Goal: Task Accomplishment & Management: Complete application form

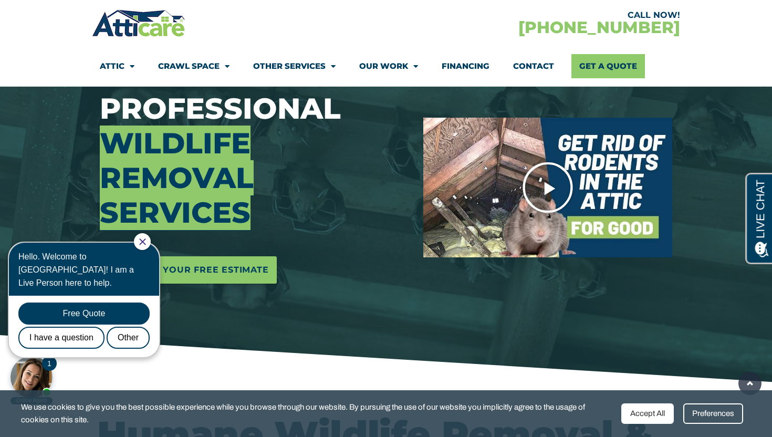
scroll to position [325, 0]
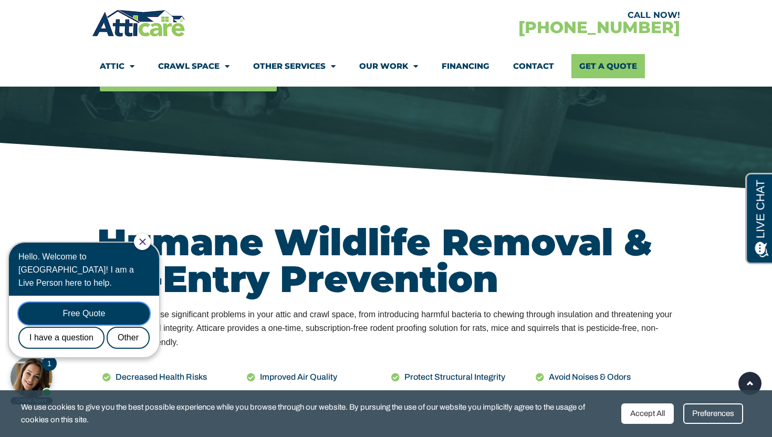
click at [89, 303] on div "Free Quote" at bounding box center [83, 314] width 131 height 22
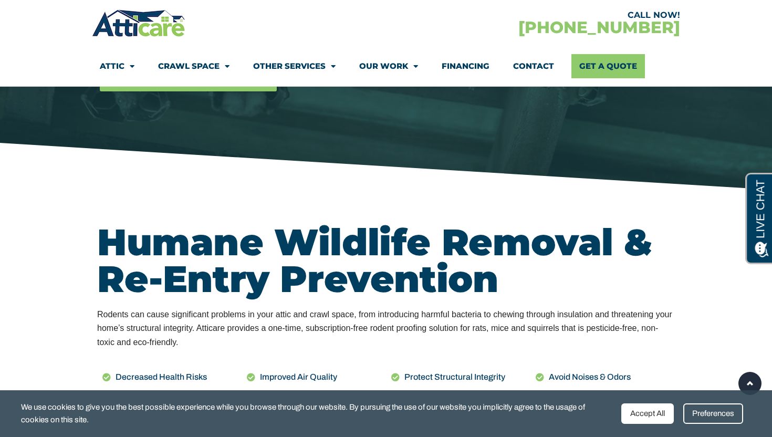
scroll to position [0, 0]
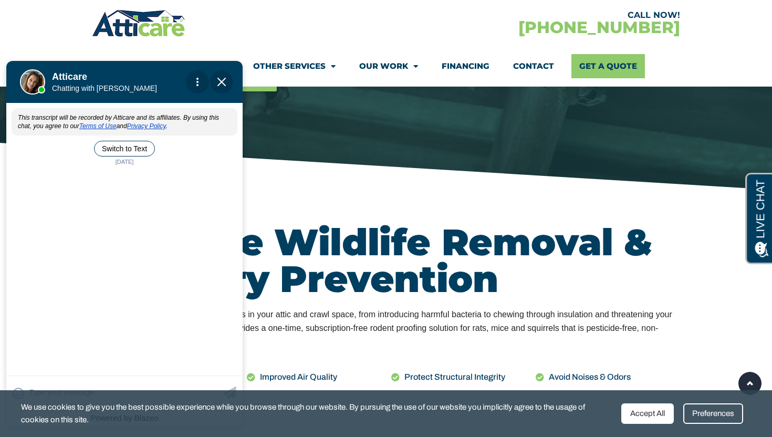
click at [223, 80] on img "Close Chat" at bounding box center [222, 82] width 8 height 8
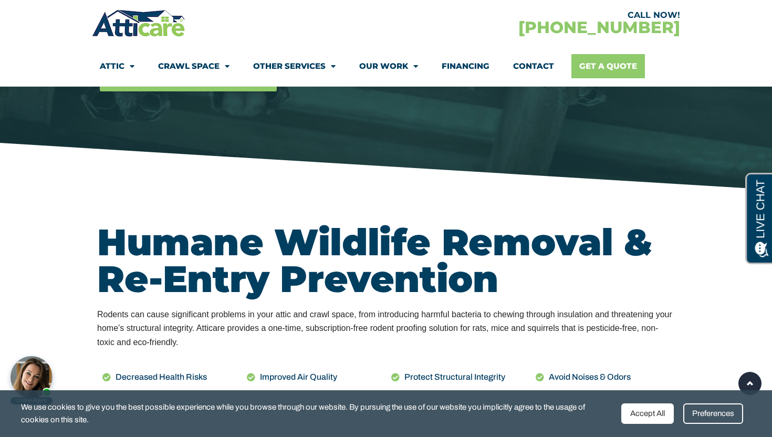
click at [625, 64] on link "Get A Quote" at bounding box center [609, 66] width 74 height 24
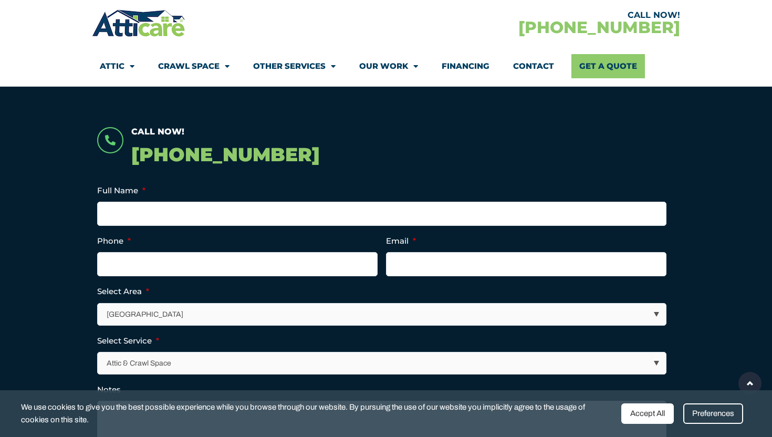
scroll to position [214, 0]
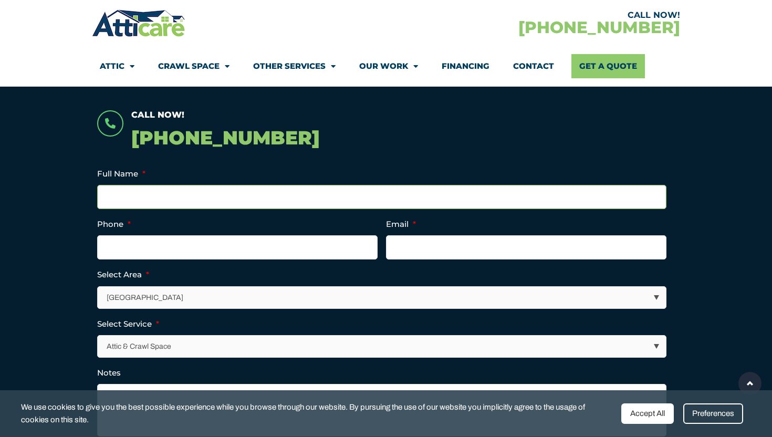
click at [157, 199] on input "Full Name *" at bounding box center [382, 197] width 570 height 24
type input "[PERSON_NAME]"
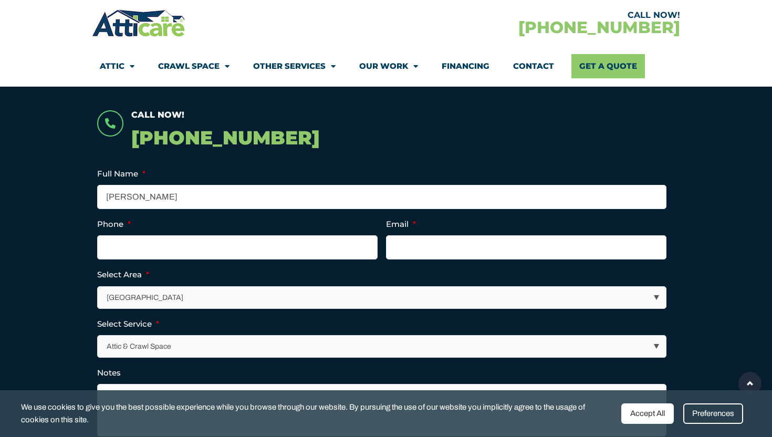
click at [419, 261] on ul "Company This field is for validation purposes and should be left unchanged. Ful…" at bounding box center [386, 312] width 578 height 290
click at [421, 243] on input "Email *" at bounding box center [526, 247] width 281 height 24
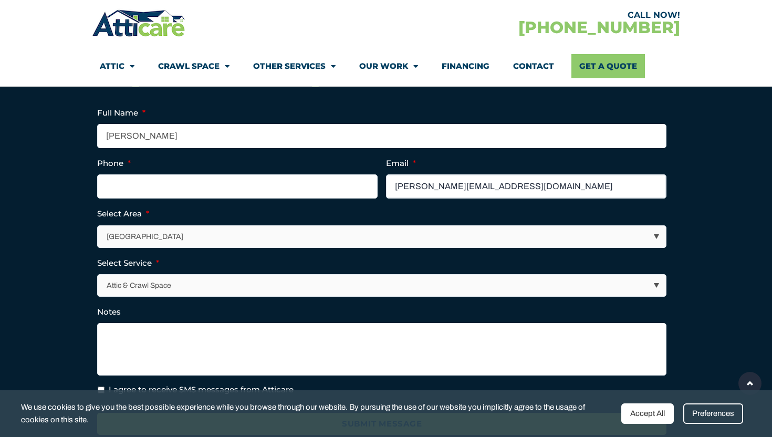
scroll to position [277, 0]
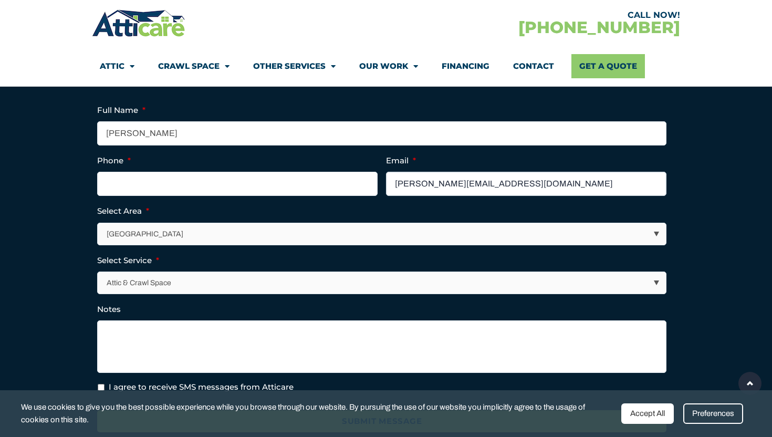
type input "[PERSON_NAME][EMAIL_ADDRESS][DOMAIN_NAME]"
click at [187, 287] on select "Attic & Crawl Space Insulation Roofing Solar Energy Other Services" at bounding box center [382, 283] width 569 height 22
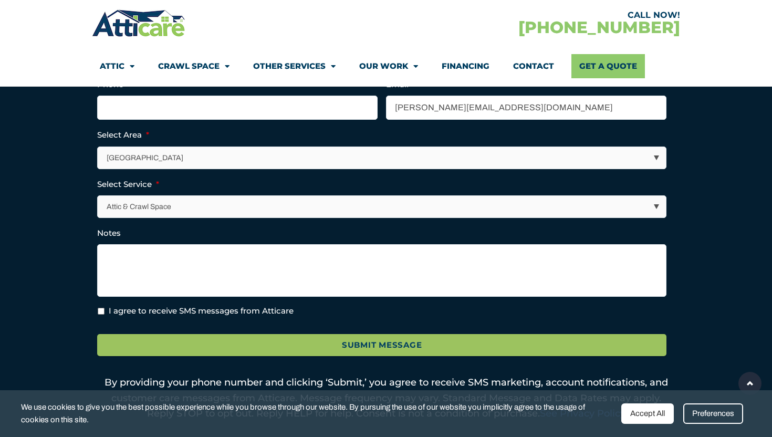
scroll to position [355, 0]
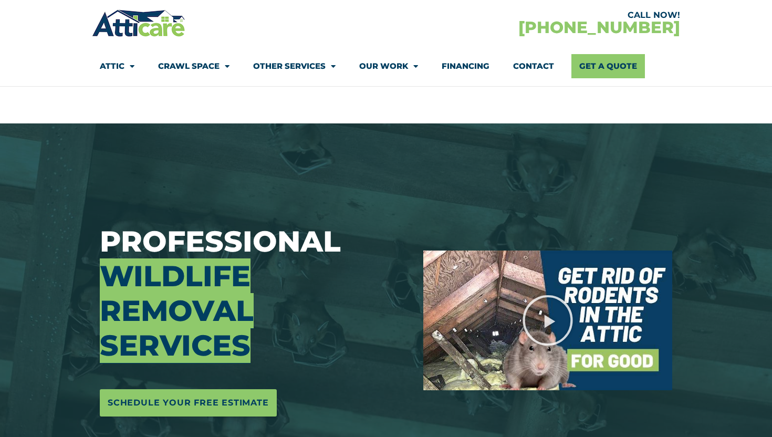
scroll to position [325, 0]
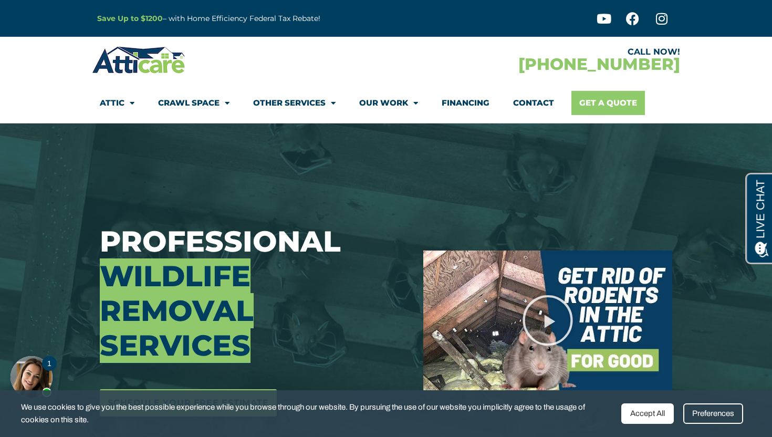
click at [624, 110] on link "Get A Quote" at bounding box center [609, 103] width 74 height 24
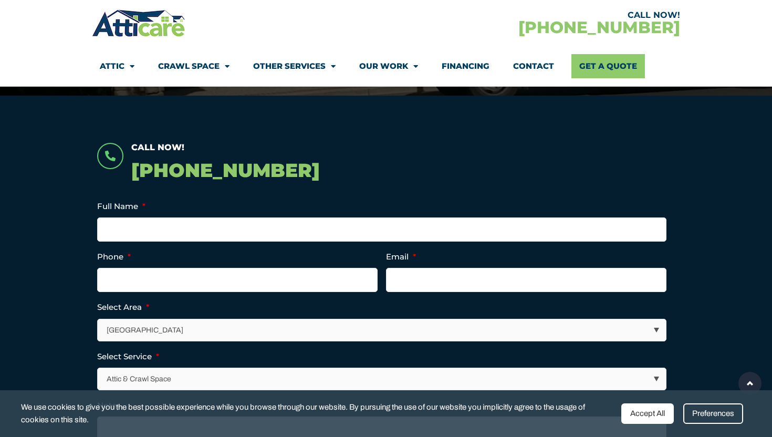
scroll to position [220, 0]
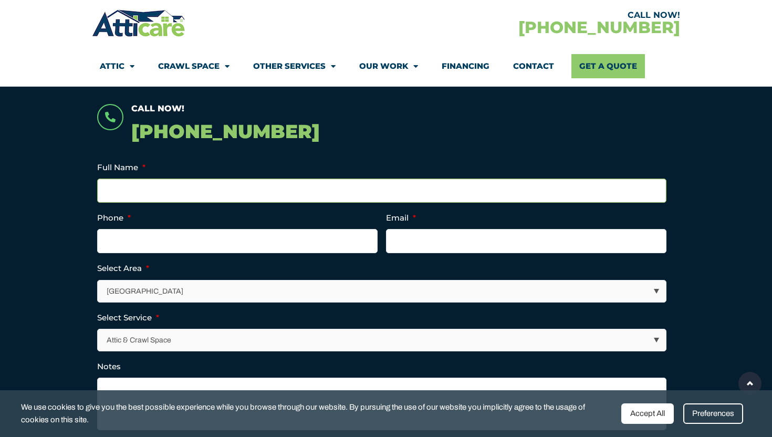
click at [244, 184] on input "Full Name *" at bounding box center [382, 191] width 570 height 24
type input "[PERSON_NAME]"
click at [213, 229] on input "(___) ___-____" at bounding box center [237, 241] width 281 height 24
type input "[PHONE_NUMBER]"
click at [425, 259] on ul "Company This field is for validation purposes and should be left unchanged. Ful…" at bounding box center [386, 306] width 578 height 290
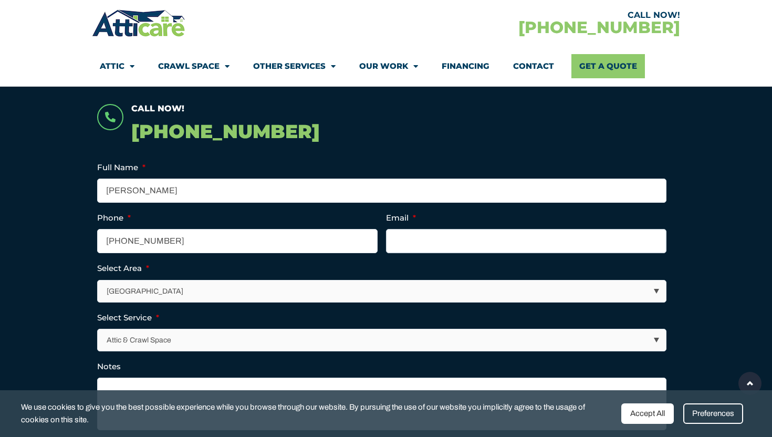
click at [415, 239] on input "Email *" at bounding box center [526, 241] width 281 height 24
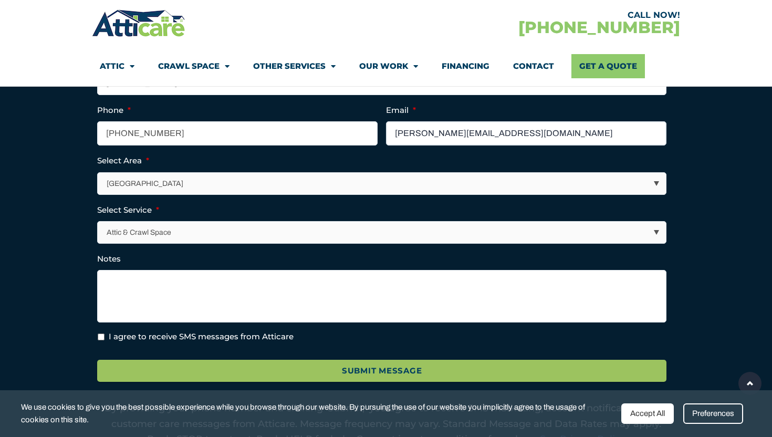
type input "janice@linear-city.com"
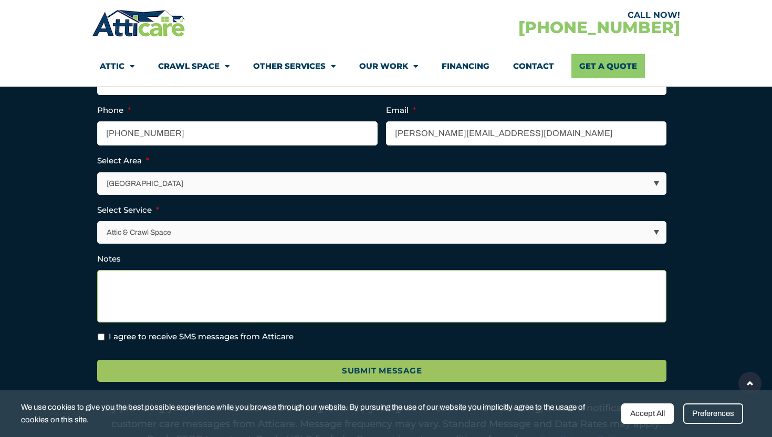
click at [184, 271] on textarea "Notes" at bounding box center [382, 296] width 570 height 53
click at [203, 303] on textarea "Removal of racoons" at bounding box center [382, 296] width 570 height 53
click at [161, 282] on textarea "Removal of racoons" at bounding box center [382, 296] width 570 height 53
click at [168, 281] on textarea "Removal of racoons" at bounding box center [382, 296] width 570 height 53
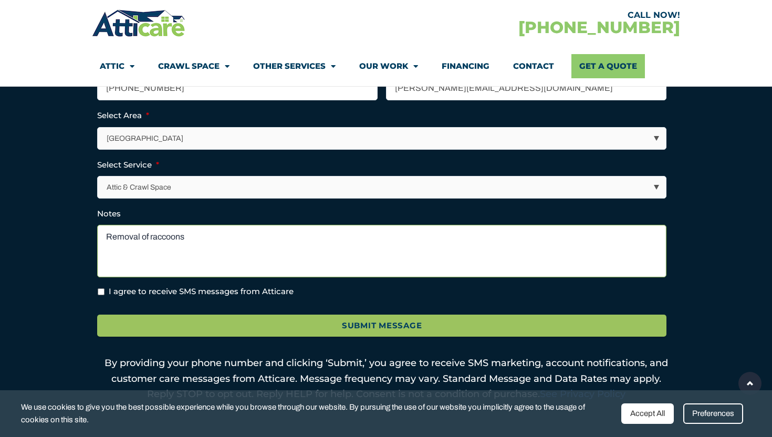
scroll to position [377, 0]
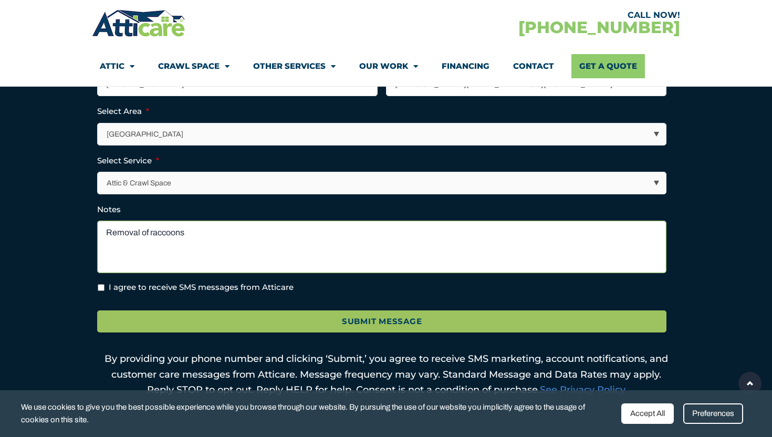
click at [229, 256] on textarea "Removal of raccoons" at bounding box center [382, 247] width 570 height 53
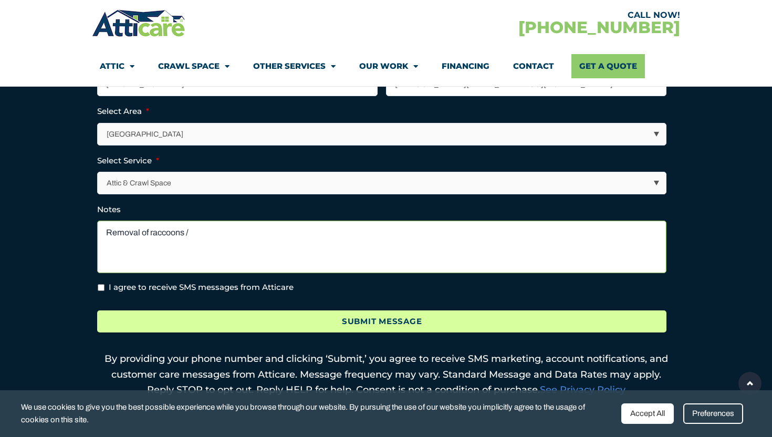
type textarea "Removal of raccoons /"
click at [347, 326] on input "Submit Message" at bounding box center [382, 322] width 570 height 23
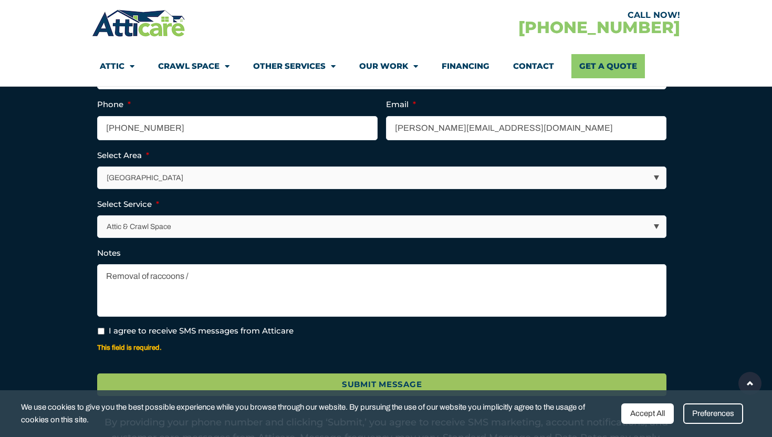
scroll to position [395, 0]
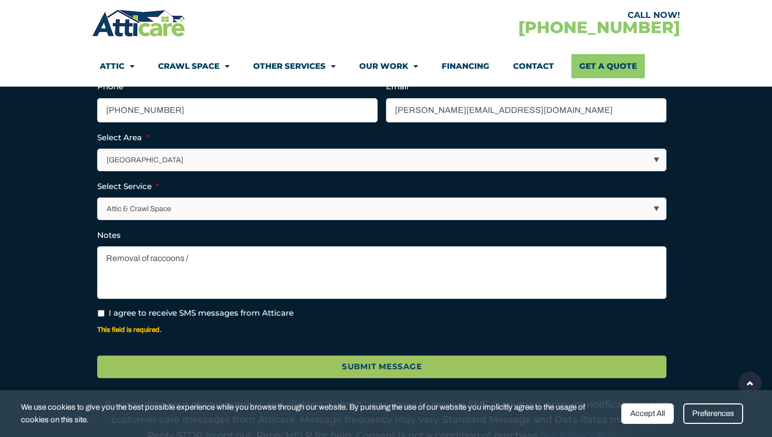
click at [105, 311] on li "I agree to receive SMS messages from Atticare" at bounding box center [386, 313] width 578 height 12
click at [103, 312] on input "I agree to receive SMS messages from Atticare" at bounding box center [101, 313] width 7 height 7
checkbox input "true"
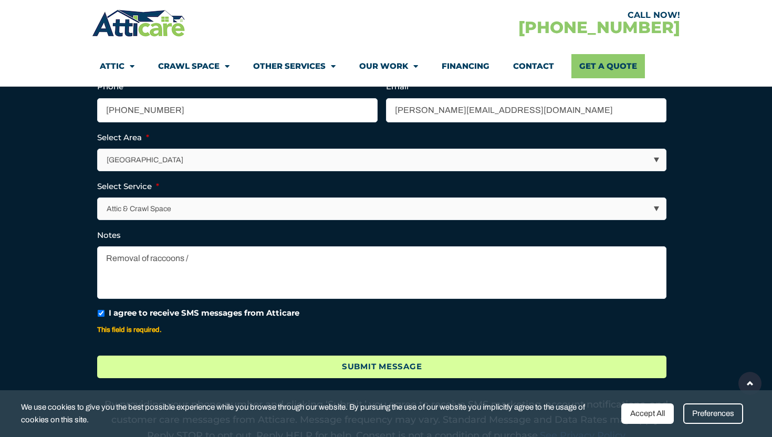
click at [386, 367] on input "Submit Message" at bounding box center [382, 367] width 570 height 23
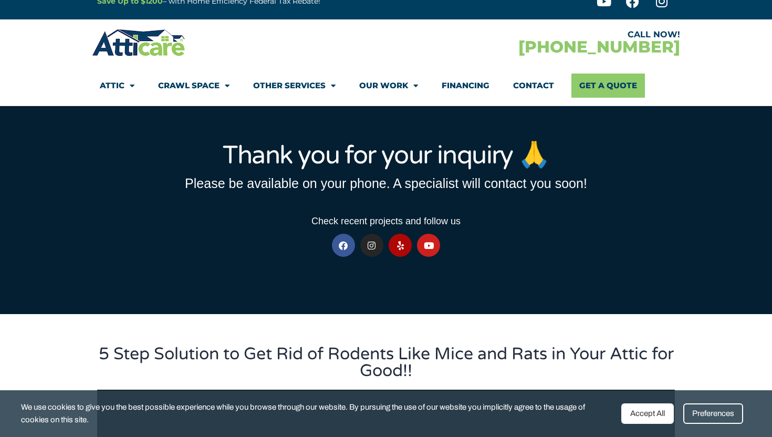
scroll to position [17, 0]
